Goal: Task Accomplishment & Management: Complete application form

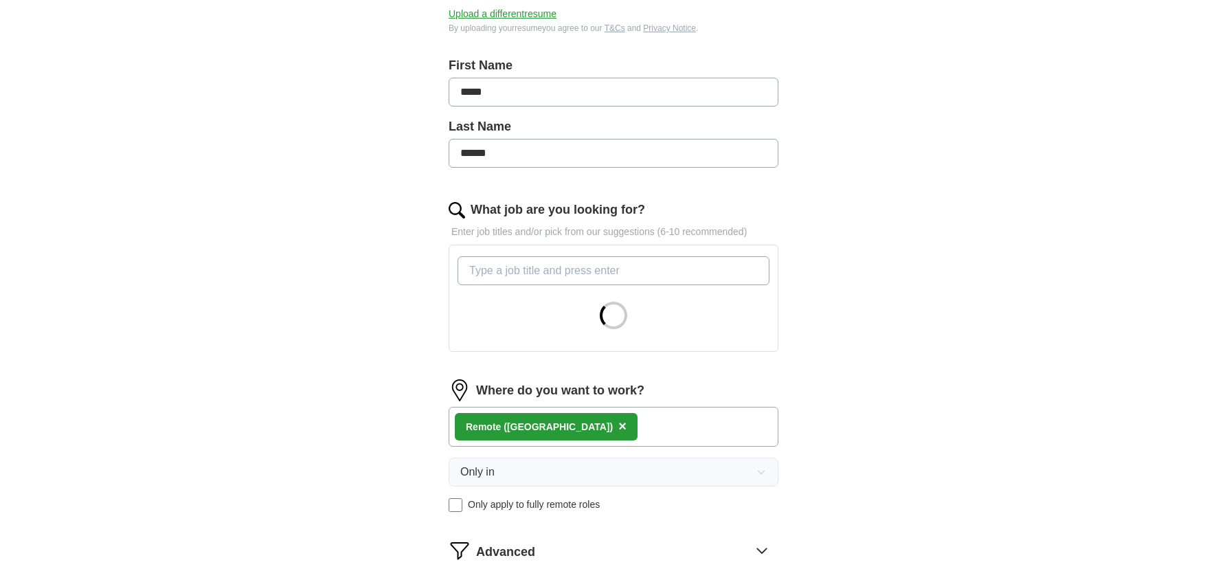
scroll to position [262, 0]
click at [579, 418] on div "Remote ([GEOGRAPHIC_DATA]) ×" at bounding box center [614, 425] width 330 height 40
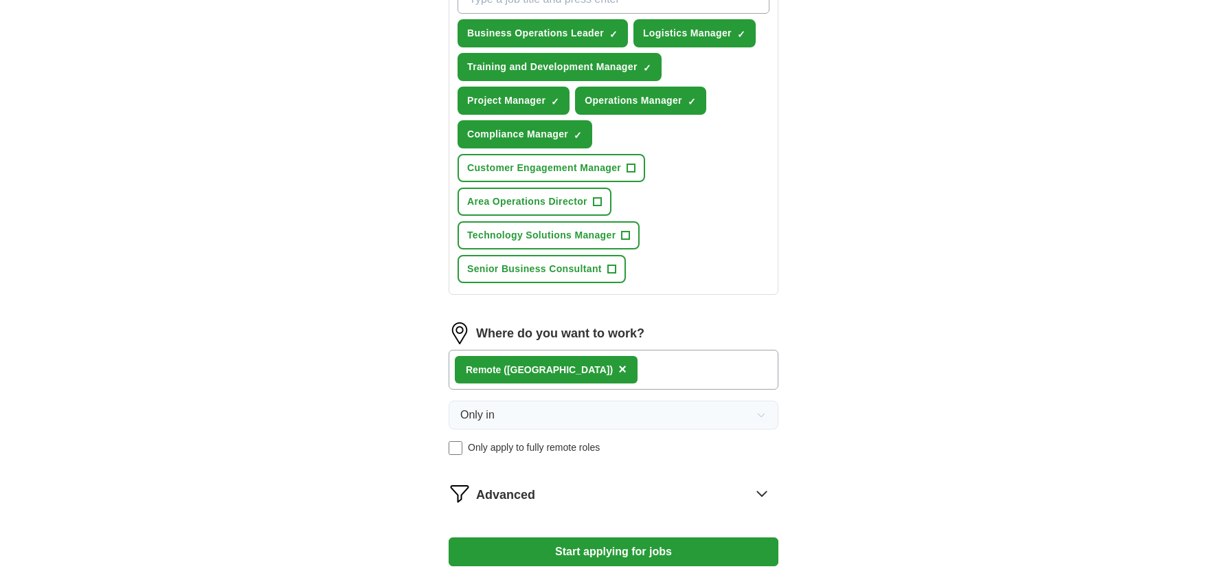
scroll to position [706, 0]
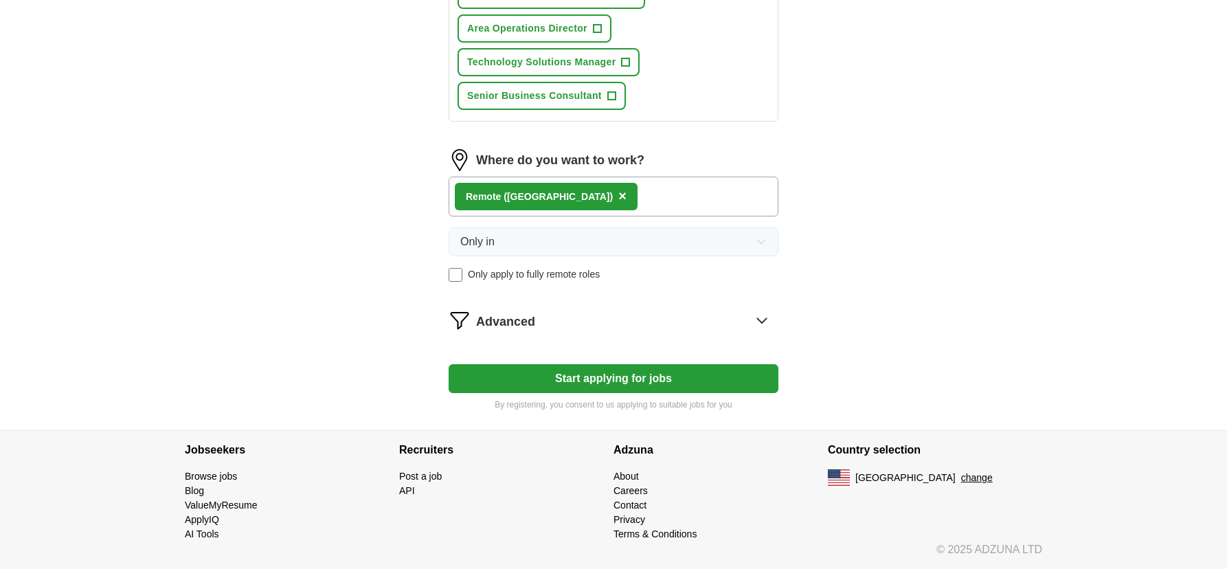
click at [644, 190] on div "Remote ([GEOGRAPHIC_DATA]) ×" at bounding box center [614, 197] width 330 height 40
click at [512, 275] on span "Only apply to fully remote roles" at bounding box center [534, 274] width 132 height 14
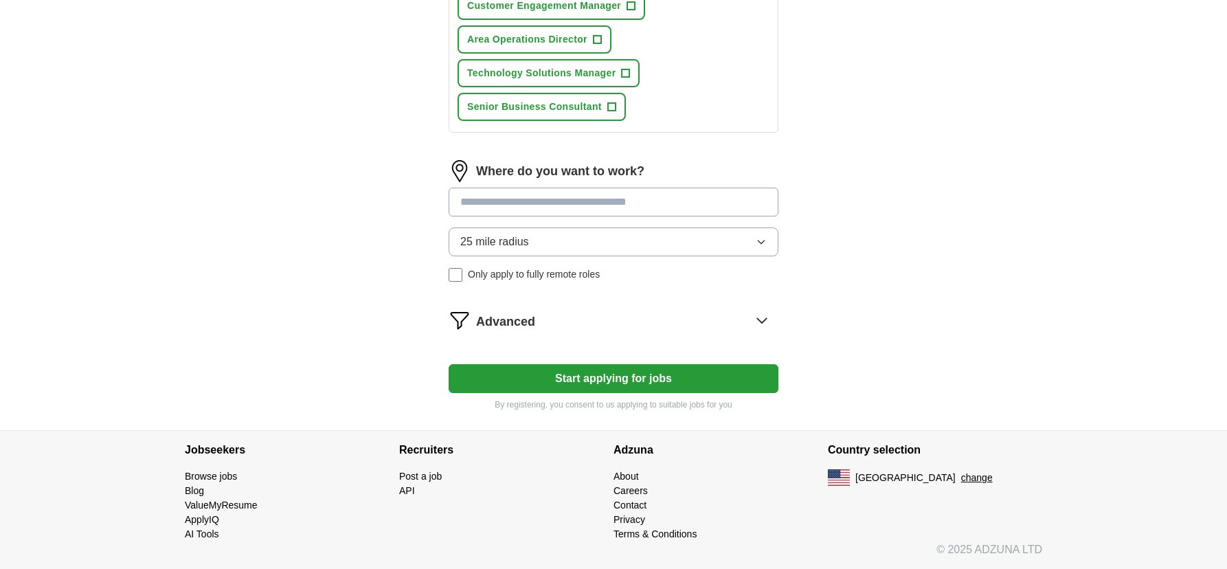
scroll to position [695, 0]
click at [525, 202] on input at bounding box center [614, 202] width 330 height 29
type input "*******"
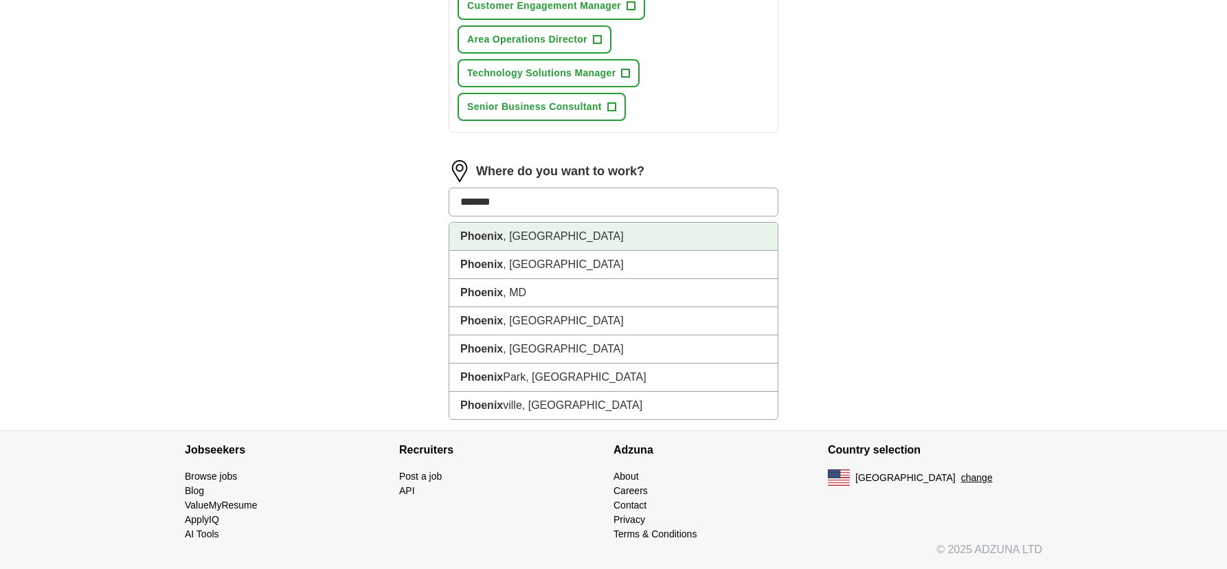
click at [507, 235] on li "[GEOGRAPHIC_DATA] , [GEOGRAPHIC_DATA]" at bounding box center [613, 237] width 328 height 28
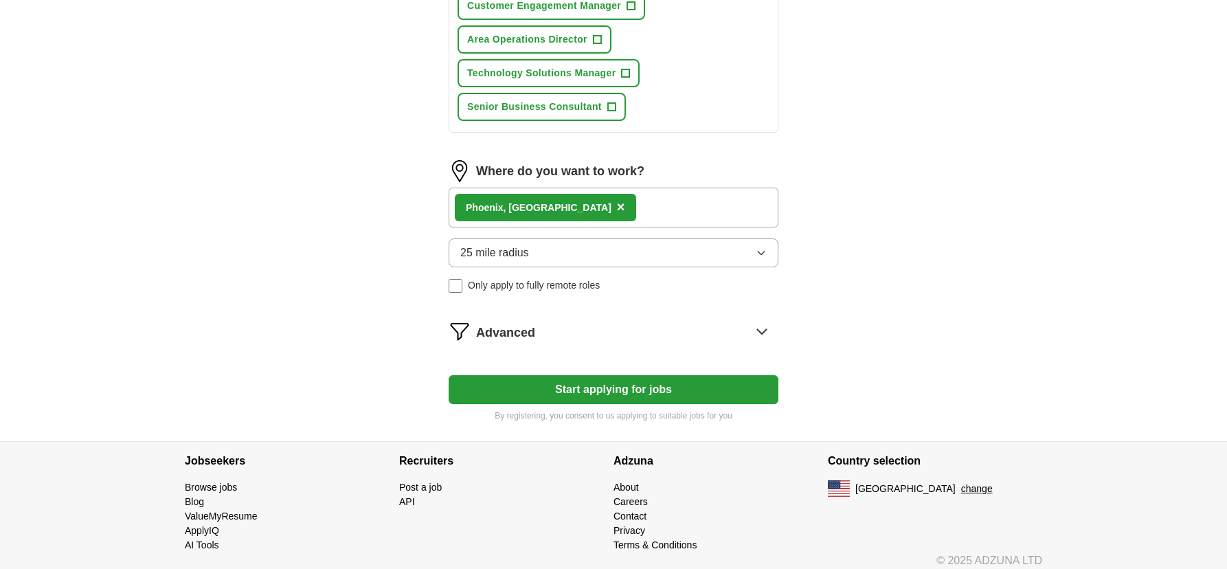
click at [502, 284] on span "Only apply to fully remote roles" at bounding box center [534, 285] width 132 height 14
click at [502, 283] on span "Only apply to fully remote roles" at bounding box center [534, 285] width 132 height 14
click at [518, 292] on span "Only apply to fully remote roles" at bounding box center [534, 285] width 132 height 14
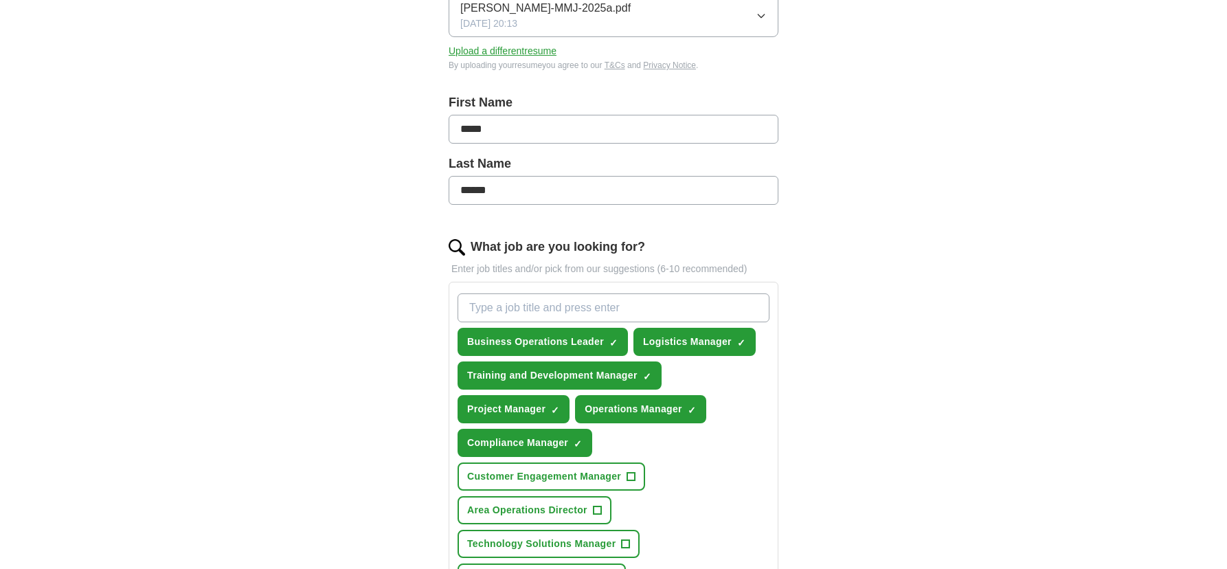
scroll to position [0, 0]
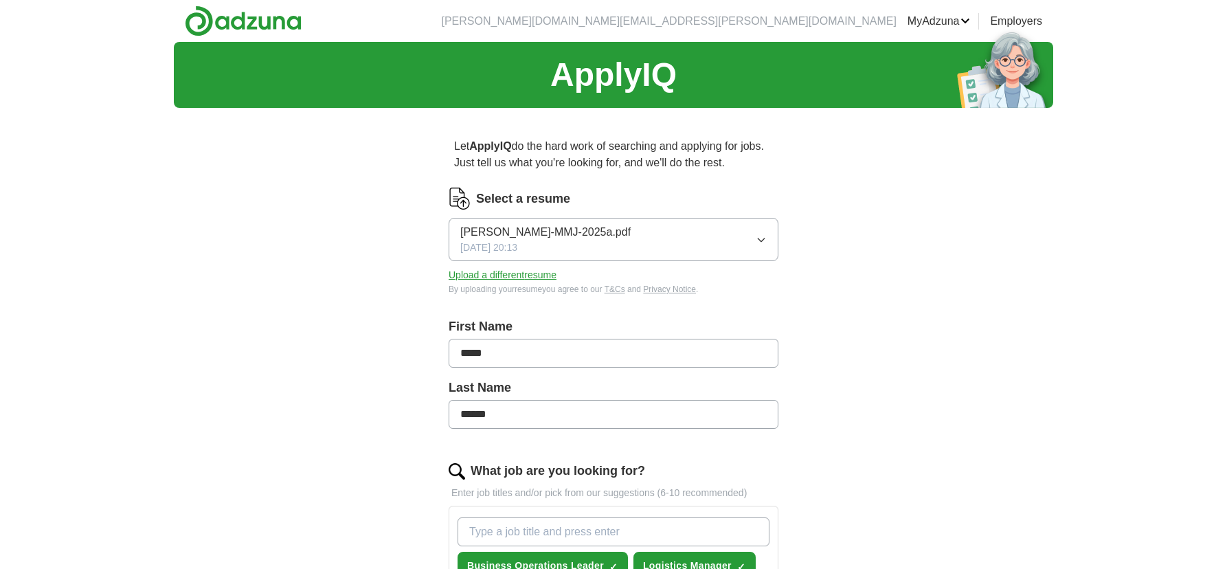
click at [223, 25] on img at bounding box center [243, 20] width 117 height 31
